Goal: Information Seeking & Learning: Learn about a topic

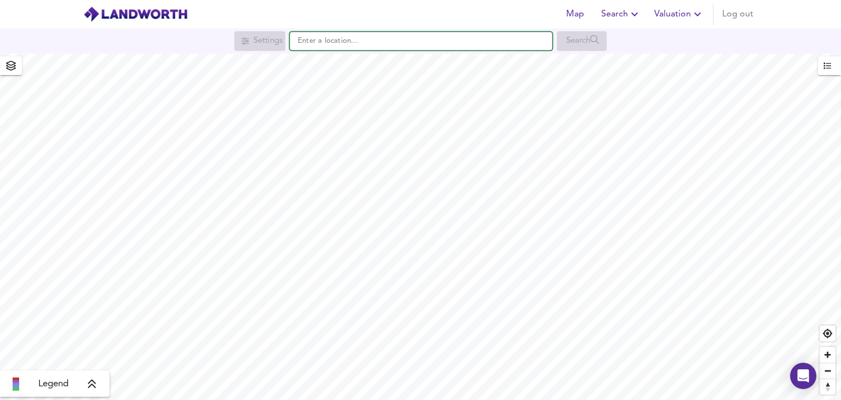
click at [466, 47] on input "text" at bounding box center [421, 41] width 263 height 19
paste input "PR6 8JR"
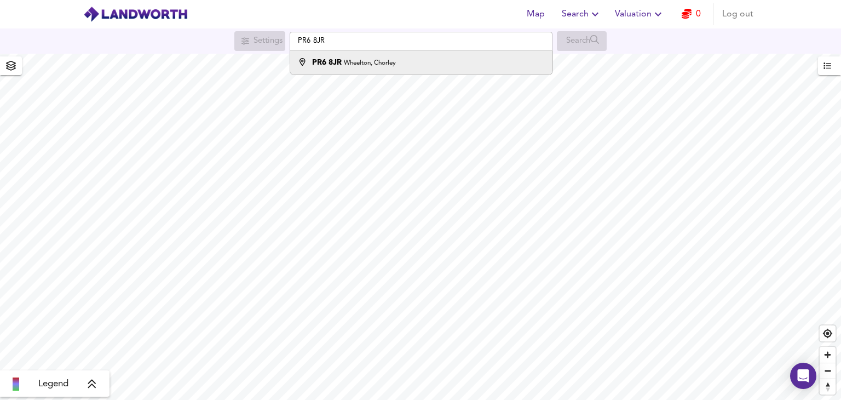
click at [450, 61] on div "PR6 8JR Wheelton, [GEOGRAPHIC_DATA]" at bounding box center [418, 62] width 251 height 11
type input "[STREET_ADDRESS]"
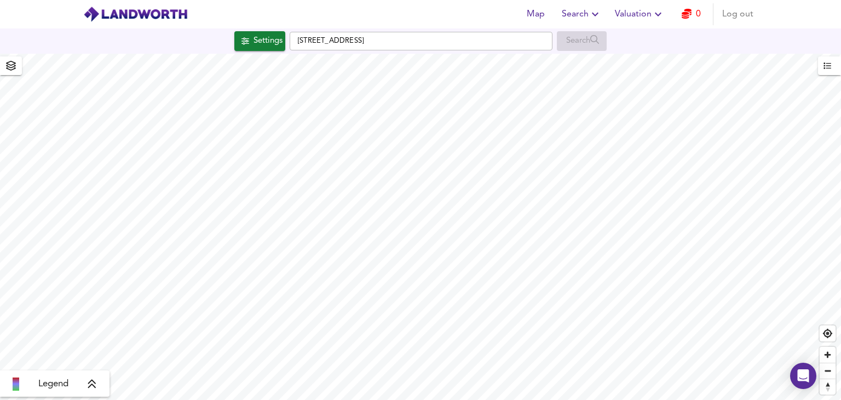
checkbox input "false"
checkbox input "true"
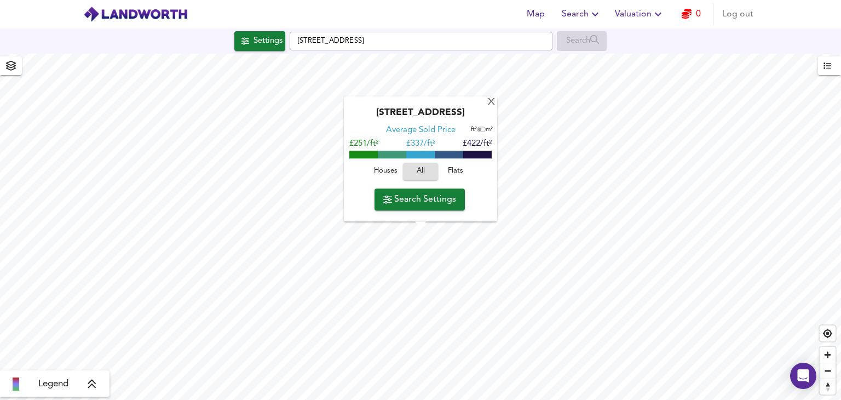
click at [385, 170] on span "Houses" at bounding box center [386, 171] width 30 height 13
